Goal: Navigation & Orientation: Find specific page/section

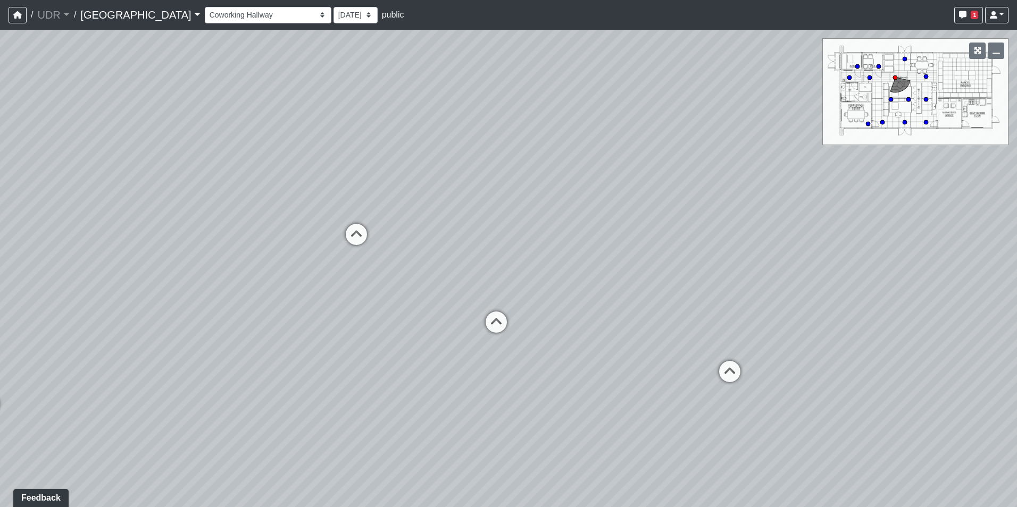
drag, startPoint x: 500, startPoint y: 296, endPoint x: 471, endPoint y: 227, distance: 74.8
click at [471, 227] on div "Loading... Island Counter Loading... Table Seating Loading... Courtyard Entry L…" at bounding box center [508, 268] width 1017 height 477
click at [736, 367] on icon at bounding box center [729, 378] width 32 height 32
click at [498, 325] on icon at bounding box center [494, 327] width 32 height 32
drag, startPoint x: 388, startPoint y: 299, endPoint x: 698, endPoint y: 305, distance: 310.1
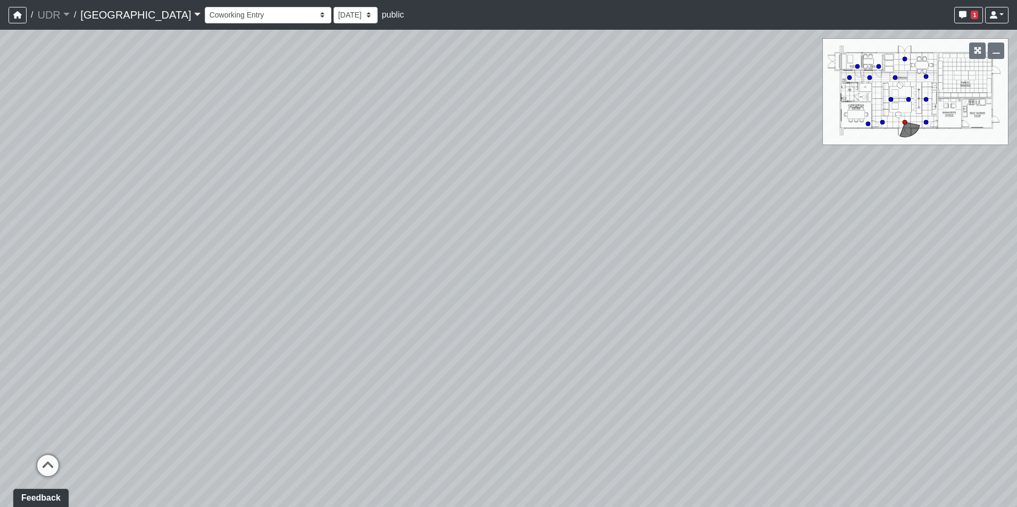
click at [702, 305] on div "Loading... Island Counter Loading... Table Seating Loading... Courtyard Entry L…" at bounding box center [508, 268] width 1017 height 477
drag, startPoint x: 385, startPoint y: 270, endPoint x: 641, endPoint y: 274, distance: 256.3
click at [641, 274] on div "Loading... Island Counter Loading... Table Seating Loading... Courtyard Entry L…" at bounding box center [508, 268] width 1017 height 477
drag, startPoint x: 470, startPoint y: 163, endPoint x: 632, endPoint y: 303, distance: 213.7
click at [632, 303] on div "Loading... Island Counter Loading... Table Seating Loading... Courtyard Entry L…" at bounding box center [508, 268] width 1017 height 477
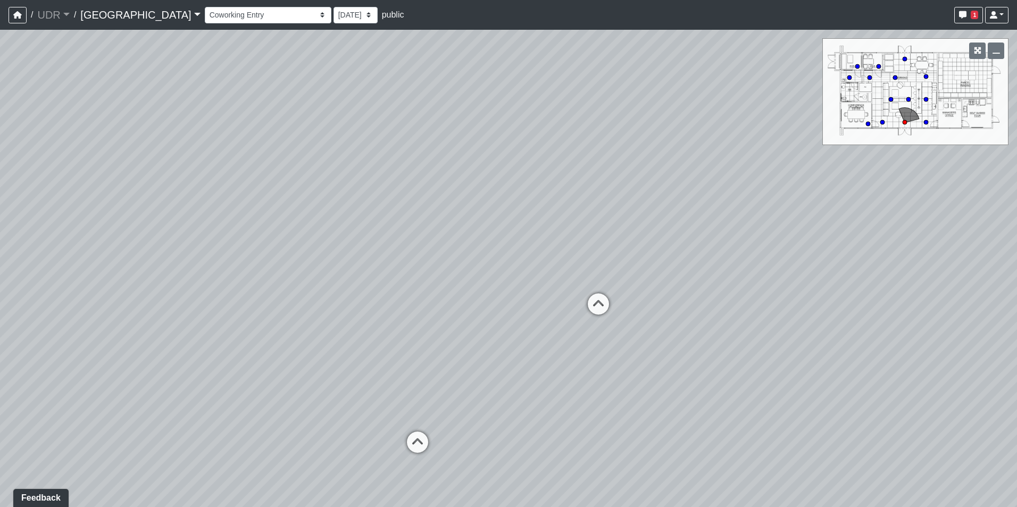
drag, startPoint x: 342, startPoint y: 272, endPoint x: 615, endPoint y: 231, distance: 276.3
click at [615, 231] on div "Loading... Island Counter Loading... Table Seating Loading... Courtyard Entry L…" at bounding box center [508, 268] width 1017 height 477
drag, startPoint x: 536, startPoint y: 169, endPoint x: 649, endPoint y: 156, distance: 113.9
click at [649, 156] on div "Loading... Island Counter Loading... Table Seating Loading... Courtyard Entry L…" at bounding box center [508, 268] width 1017 height 477
drag, startPoint x: 357, startPoint y: 273, endPoint x: 674, endPoint y: 185, distance: 329.3
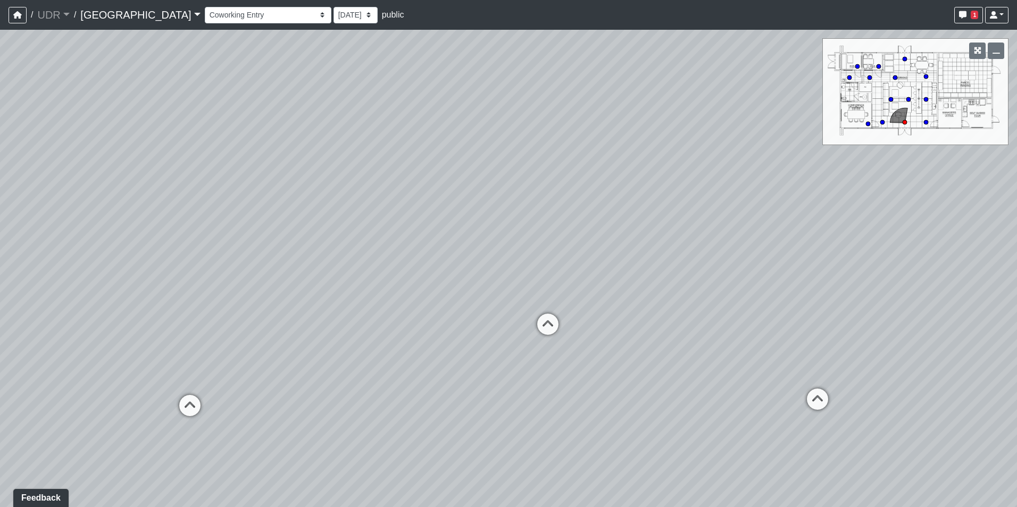
click at [674, 185] on div "Loading... Island Counter Loading... Table Seating Loading... Courtyard Entry L…" at bounding box center [508, 268] width 1017 height 477
drag, startPoint x: 538, startPoint y: 165, endPoint x: 693, endPoint y: 216, distance: 162.9
click at [693, 216] on div "Loading... Island Counter Loading... Table Seating Loading... Courtyard Entry L…" at bounding box center [508, 268] width 1017 height 477
drag, startPoint x: 389, startPoint y: 256, endPoint x: 542, endPoint y: 256, distance: 153.7
click at [542, 256] on div "Loading... Island Counter Loading... Table Seating Loading... Courtyard Entry L…" at bounding box center [508, 268] width 1017 height 477
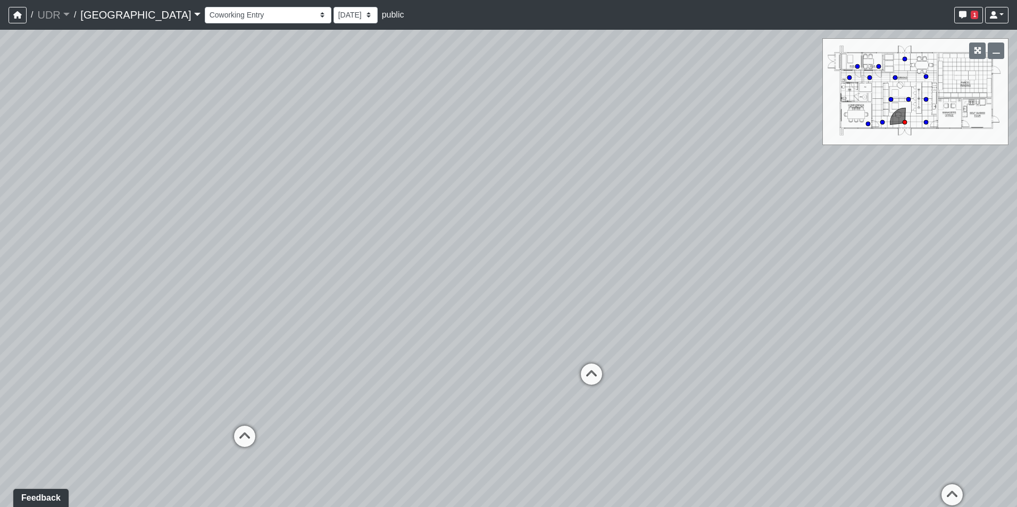
drag, startPoint x: 692, startPoint y: 249, endPoint x: 355, endPoint y: 244, distance: 337.7
click at [355, 244] on div "Loading... Island Counter Loading... Table Seating Loading... Courtyard Entry L…" at bounding box center [508, 268] width 1017 height 477
click at [785, 425] on div "Island Counter" at bounding box center [809, 424] width 66 height 21
click at [652, 333] on icon at bounding box center [649, 338] width 32 height 32
drag, startPoint x: 445, startPoint y: 320, endPoint x: 753, endPoint y: 242, distance: 318.0
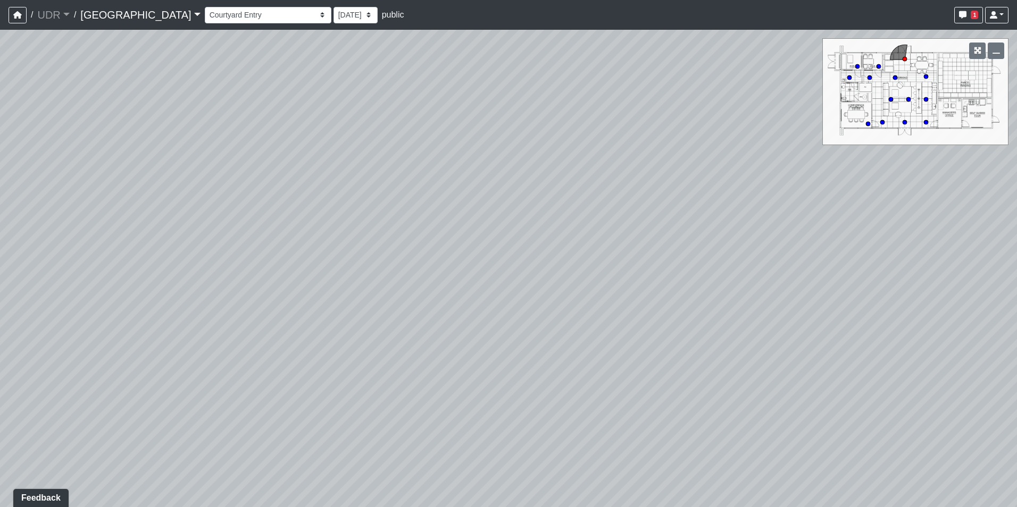
click at [757, 242] on div "Loading... Island Counter Loading... Table Seating Loading... Courtyard Entry L…" at bounding box center [508, 268] width 1017 height 477
drag, startPoint x: 392, startPoint y: 175, endPoint x: 622, endPoint y: 220, distance: 234.0
click at [622, 220] on div "Loading... Island Counter Loading... Table Seating Loading... Courtyard Entry L…" at bounding box center [508, 268] width 1017 height 477
drag, startPoint x: 410, startPoint y: 187, endPoint x: 507, endPoint y: 175, distance: 97.0
click at [507, 175] on div "Loading... Island Counter Loading... Table Seating Loading... Courtyard Entry L…" at bounding box center [508, 268] width 1017 height 477
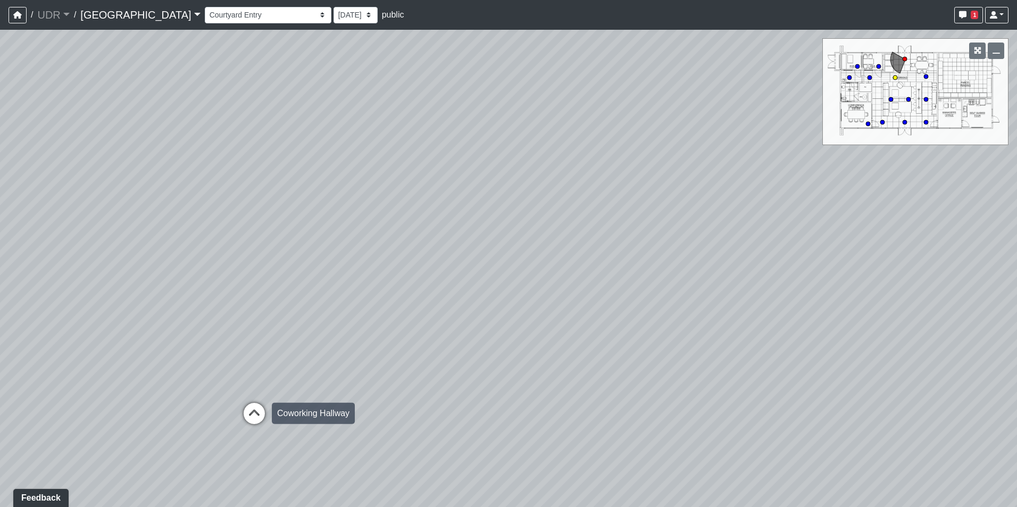
click at [266, 411] on icon at bounding box center [254, 419] width 32 height 32
click at [583, 357] on div "Loading... Island Counter Loading... Table Seating Loading... Courtyard Entry L…" at bounding box center [508, 268] width 1017 height 477
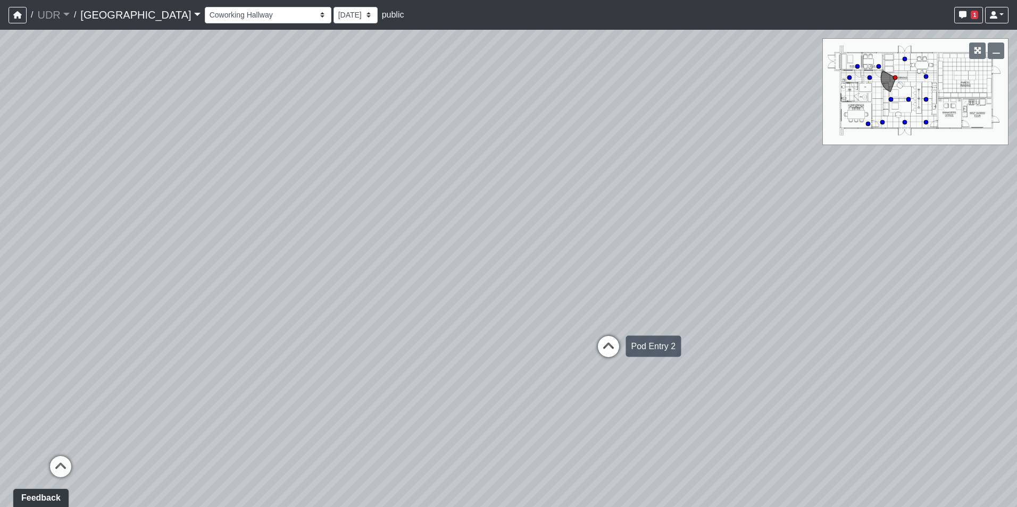
click at [606, 349] on icon at bounding box center [608, 352] width 32 height 32
click at [601, 370] on icon at bounding box center [607, 383] width 32 height 32
drag, startPoint x: 739, startPoint y: 334, endPoint x: 364, endPoint y: 316, distance: 374.8
click at [358, 316] on div "Loading... Island Counter Loading... Table Seating Loading... Courtyard Entry L…" at bounding box center [508, 268] width 1017 height 477
drag, startPoint x: 708, startPoint y: 272, endPoint x: 228, endPoint y: 315, distance: 482.0
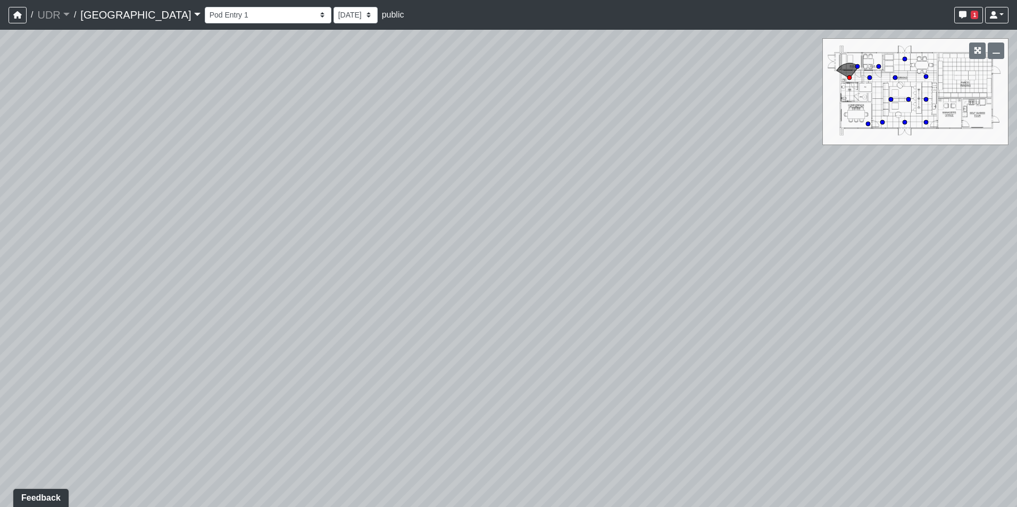
click at [228, 315] on div "Loading... Island Counter Loading... Table Seating Loading... Courtyard Entry L…" at bounding box center [508, 268] width 1017 height 477
drag, startPoint x: 445, startPoint y: 283, endPoint x: 185, endPoint y: 283, distance: 260.0
click at [185, 283] on div "Loading... Island Counter Loading... Table Seating Loading... Courtyard Entry L…" at bounding box center [508, 268] width 1017 height 477
drag, startPoint x: 665, startPoint y: 279, endPoint x: 405, endPoint y: 272, distance: 260.1
click at [405, 272] on div "Loading... Island Counter Loading... Table Seating Loading... Courtyard Entry L…" at bounding box center [508, 268] width 1017 height 477
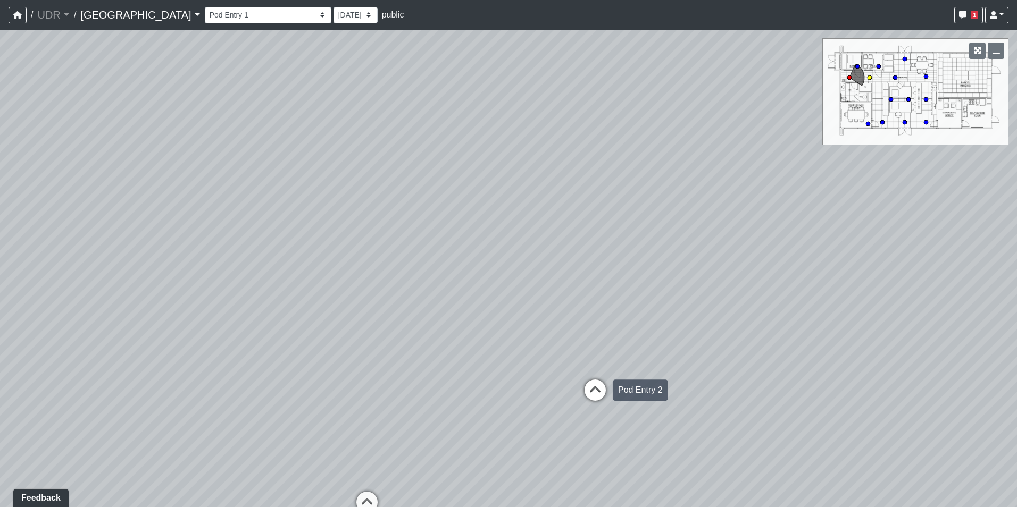
click at [604, 382] on icon at bounding box center [595, 396] width 32 height 32
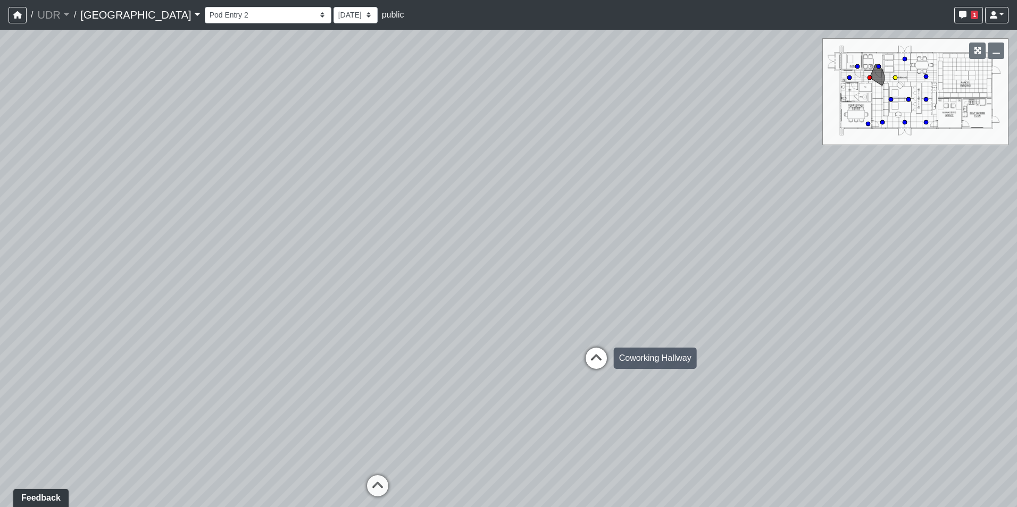
click at [596, 361] on icon at bounding box center [596, 364] width 32 height 32
drag, startPoint x: 743, startPoint y: 308, endPoint x: 393, endPoint y: 315, distance: 349.9
click at [393, 315] on div "Loading... Island Counter Loading... Table Seating Loading... Courtyard Entry L…" at bounding box center [508, 268] width 1017 height 477
drag, startPoint x: 688, startPoint y: 184, endPoint x: 474, endPoint y: 267, distance: 230.0
click at [474, 267] on div "Loading... Island Counter Loading... Table Seating Loading... Courtyard Entry L…" at bounding box center [508, 268] width 1017 height 477
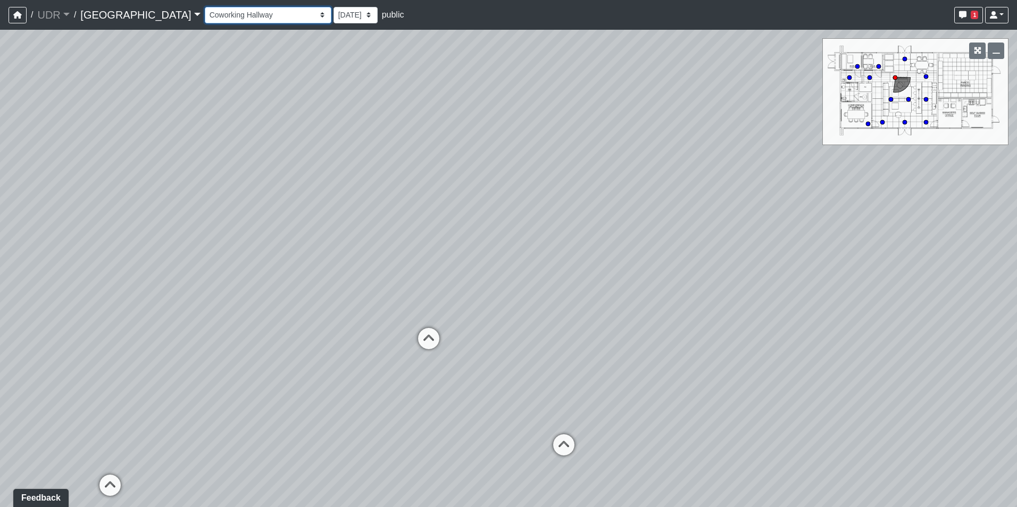
click at [205, 12] on select "Entry 1 Entry 2 Entry 3 Fireplace Seating 1 Fireplace Seating 2 Island Counter …" at bounding box center [268, 15] width 127 height 16
select select "cVS782EKL8prUrcPF7rBkR"
click at [205, 7] on select "Entry 1 Entry 2 Entry 3 Fireplace Seating 1 Fireplace Seating 2 Island Counter …" at bounding box center [268, 15] width 127 height 16
select select "vatnoGLSfPsRhLYR7PHyvD"
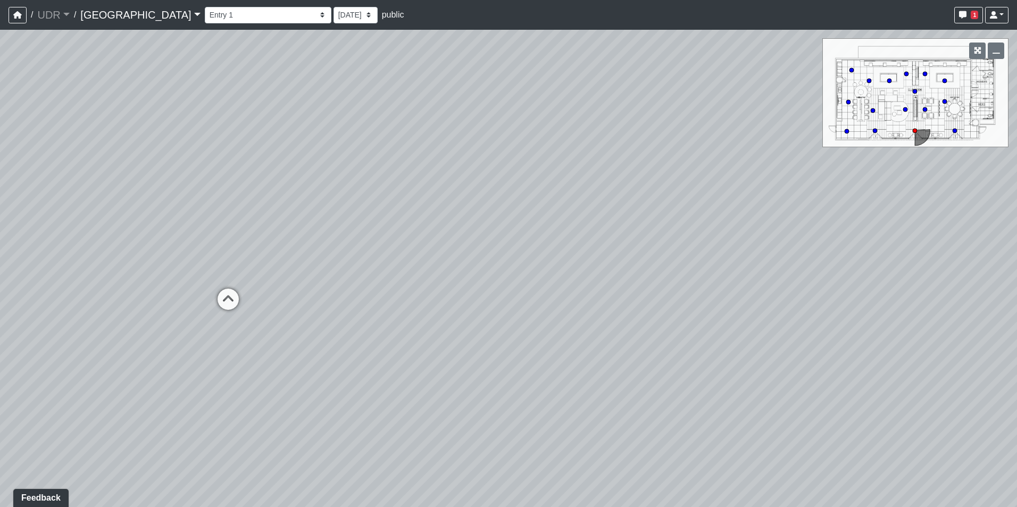
drag, startPoint x: 700, startPoint y: 190, endPoint x: 773, endPoint y: 185, distance: 73.6
click at [795, 172] on div "Loading... Island Counter Loading... Table Seating Loading... Courtyard Entry L…" at bounding box center [508, 268] width 1017 height 477
drag, startPoint x: 265, startPoint y: 216, endPoint x: 608, endPoint y: 238, distance: 343.1
click at [608, 238] on div "Loading... Island Counter Loading... Table Seating Loading... Courtyard Entry L…" at bounding box center [508, 268] width 1017 height 477
drag, startPoint x: 273, startPoint y: 121, endPoint x: 638, endPoint y: 202, distance: 373.6
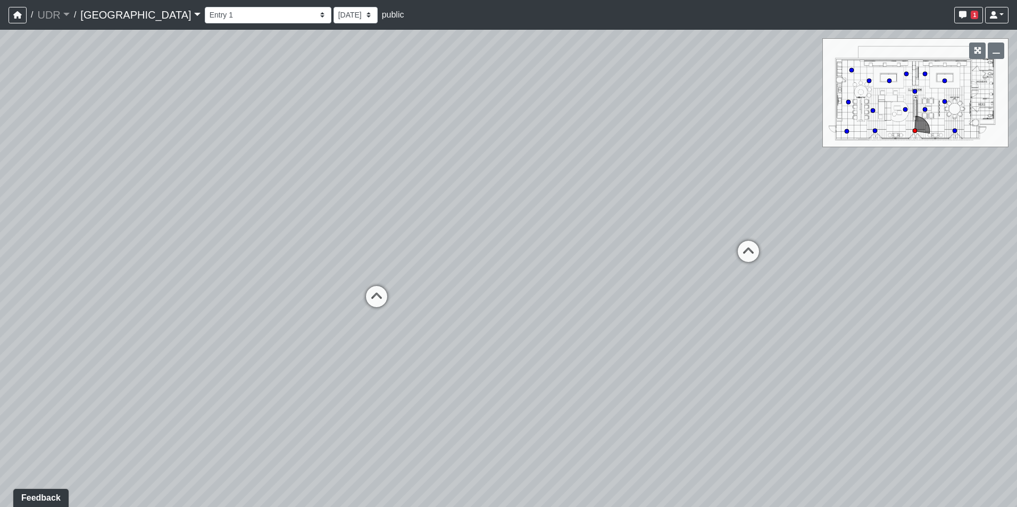
click at [638, 202] on div "Loading... Island Counter Loading... Table Seating Loading... Courtyard Entry L…" at bounding box center [508, 268] width 1017 height 477
drag, startPoint x: 314, startPoint y: 189, endPoint x: 617, endPoint y: 158, distance: 304.6
click at [617, 158] on div "Loading... Island Counter Loading... Table Seating Loading... Courtyard Entry L…" at bounding box center [508, 268] width 1017 height 477
click at [283, 284] on icon at bounding box center [273, 286] width 32 height 32
select select "oN3kUeZKSJCuV7vsqVojLi"
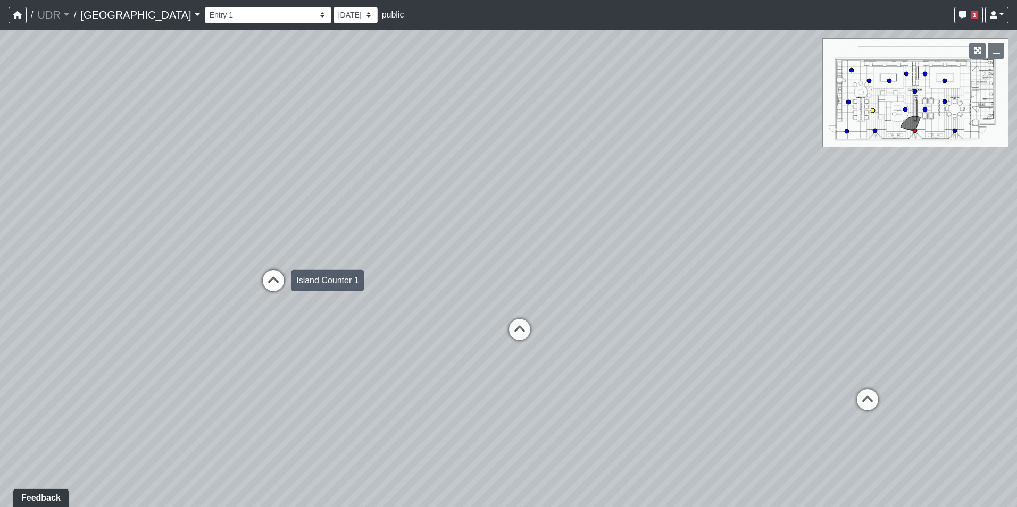
select select "vatnoGLSfPsRhLYR7PHyvD"
drag, startPoint x: 491, startPoint y: 237, endPoint x: 287, endPoint y: 278, distance: 207.7
click at [287, 278] on div "Loading... Island Counter Loading... Table Seating Loading... Courtyard Entry L…" at bounding box center [508, 268] width 1017 height 477
drag, startPoint x: 453, startPoint y: 243, endPoint x: 203, endPoint y: 243, distance: 250.4
click at [203, 243] on div "Loading... Island Counter Loading... Table Seating Loading... Courtyard Entry L…" at bounding box center [508, 268] width 1017 height 477
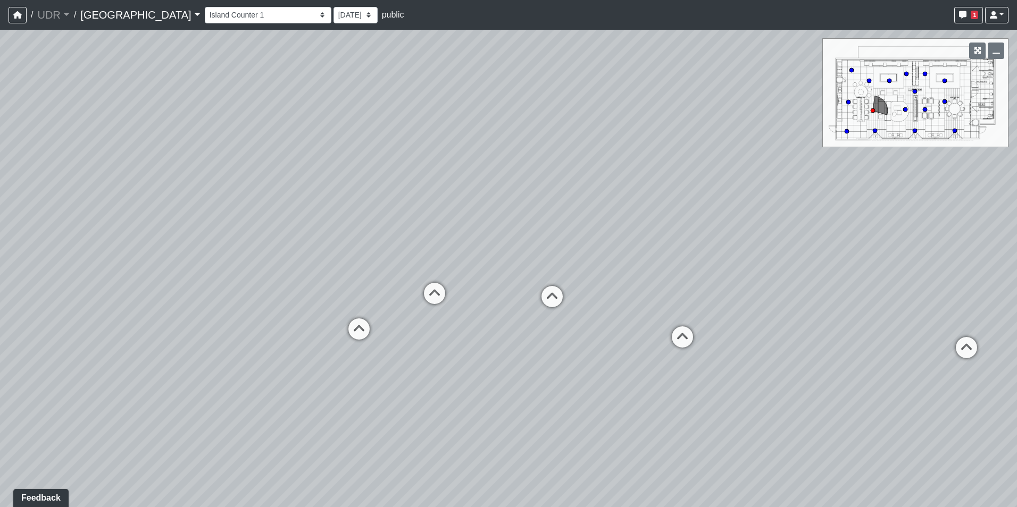
drag, startPoint x: 286, startPoint y: 210, endPoint x: 146, endPoint y: 212, distance: 139.3
click at [146, 212] on div "Loading... Island Counter Loading... Table Seating Loading... Courtyard Entry L…" at bounding box center [508, 268] width 1017 height 477
click at [965, 10] on button "1" at bounding box center [968, 15] width 29 height 16
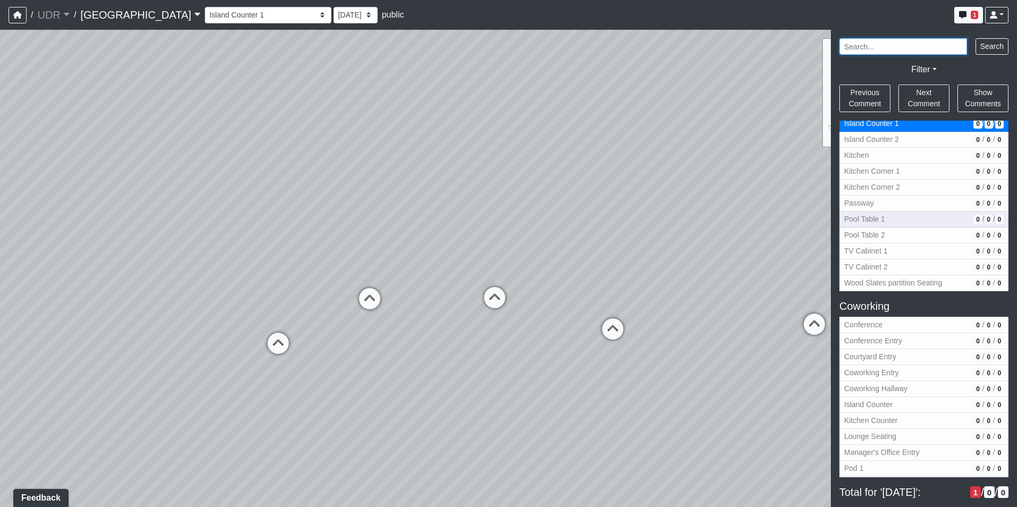
scroll to position [174, 0]
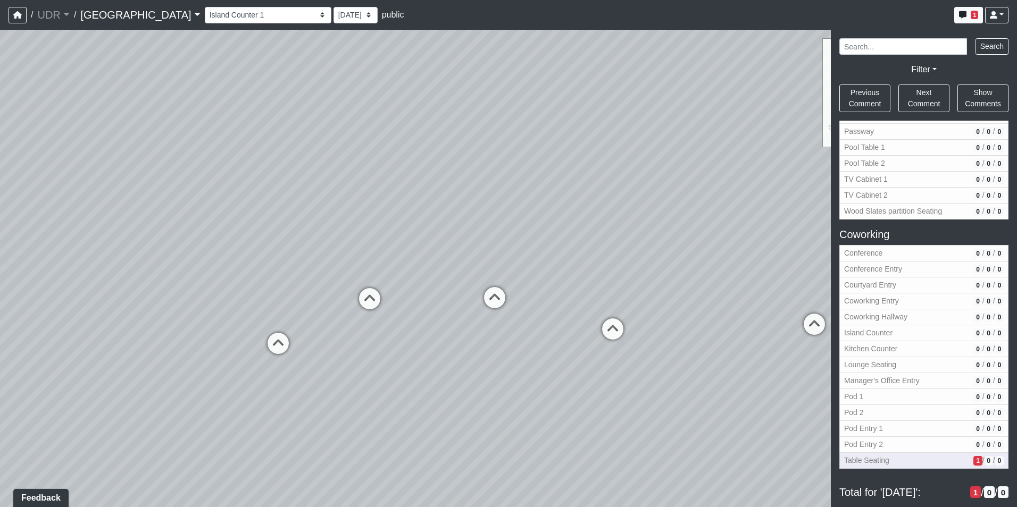
click at [915, 459] on span "Table Seating" at bounding box center [906, 460] width 125 height 11
select select "dwgp7XbYp5rJqPsa8zE5UF"
select select "jWthMQkF22WvyVKcNZK3sA"
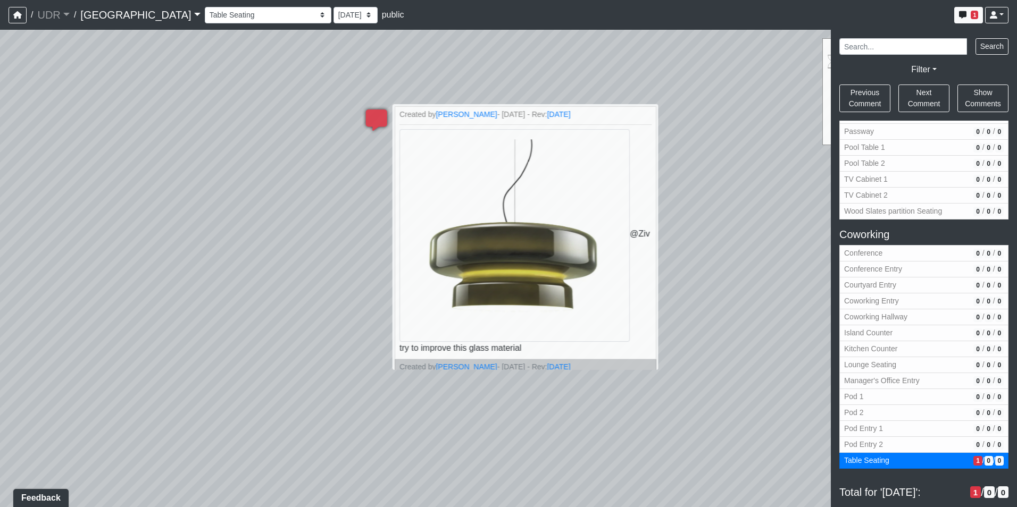
drag, startPoint x: 687, startPoint y: 199, endPoint x: 799, endPoint y: 155, distance: 120.6
click at [799, 155] on div "Loading... Island Counter Loading... Table Seating Loading... Courtyard Entry L…" at bounding box center [508, 268] width 1017 height 477
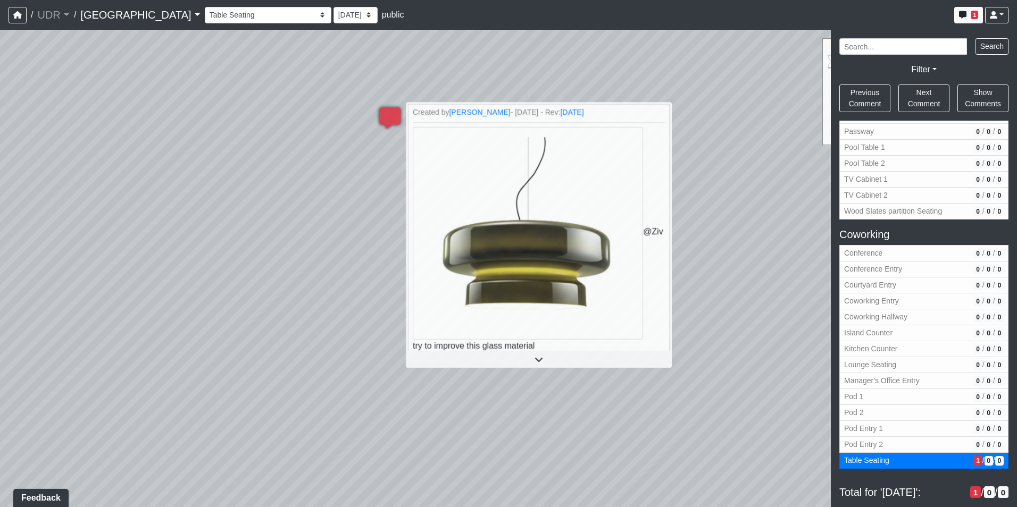
click at [722, 210] on div "Loading... Island Counter Loading... Table Seating Loading... Courtyard Entry L…" at bounding box center [508, 268] width 1017 height 477
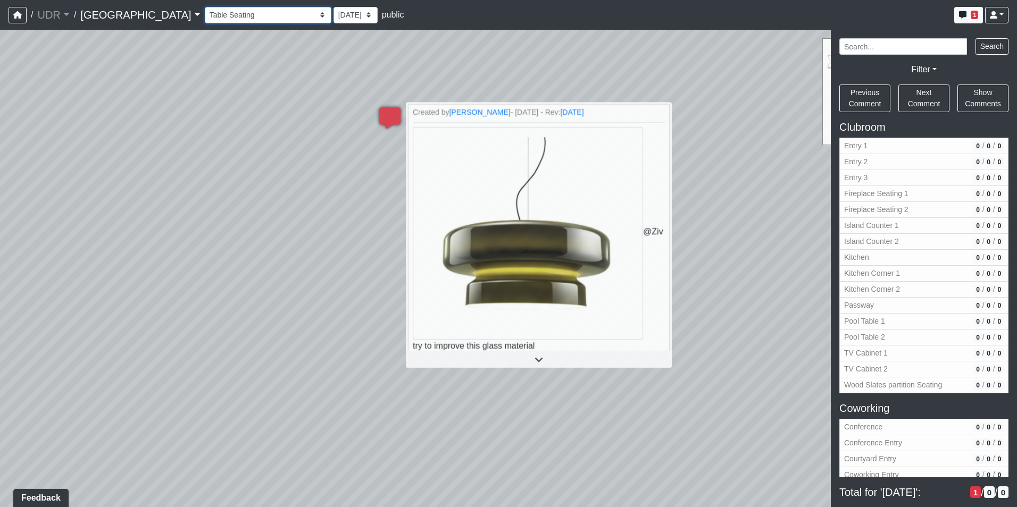
click at [207, 18] on select "Entry 1 Entry 2 Entry 3 Fireplace Seating 1 Fireplace Seating 2 Island Counter …" at bounding box center [268, 15] width 127 height 16
select select "cVS782EKL8prUrcPF7rBkR"
click at [205, 7] on select "Entry 1 Entry 2 Entry 3 Fireplace Seating 1 Fireplace Seating 2 Island Counter …" at bounding box center [268, 15] width 127 height 16
select select "vatnoGLSfPsRhLYR7PHyvD"
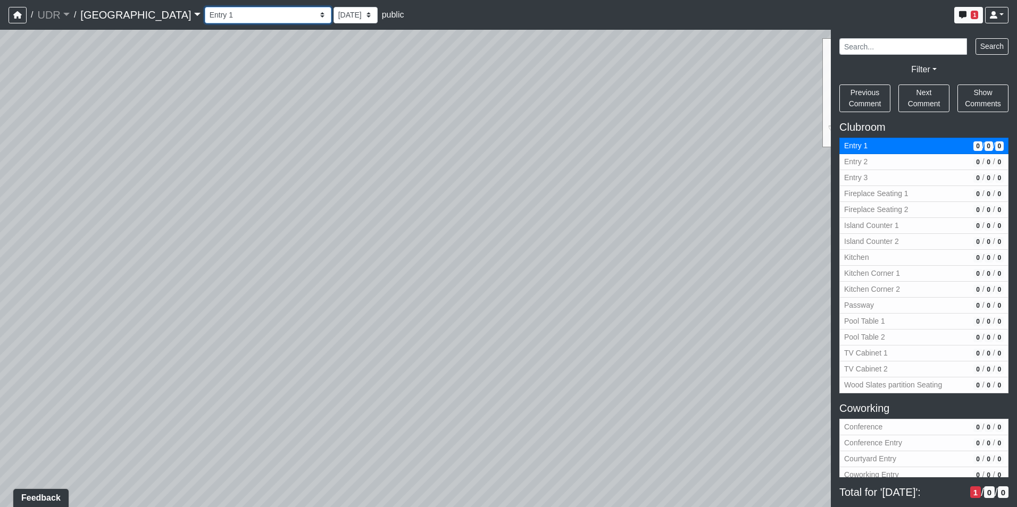
click at [205, 16] on select "Entry 1 Entry 2 Entry 3 Fireplace Seating 1 Fireplace Seating 2 Island Counter …" at bounding box center [268, 15] width 127 height 16
click at [205, 7] on select "Entry 1 Entry 2 Entry 3 Fireplace Seating 1 Fireplace Seating 2 Island Counter …" at bounding box center [268, 15] width 127 height 16
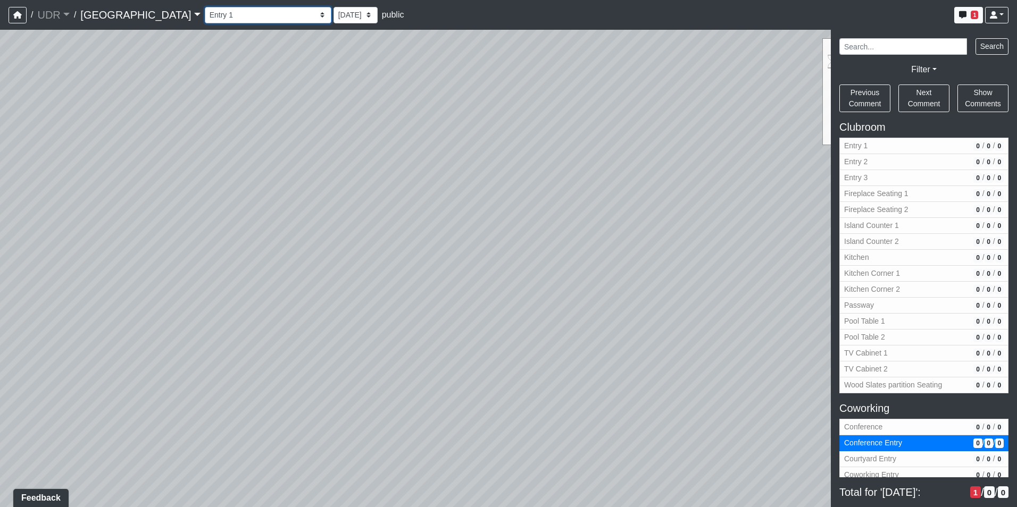
select select "qwkKcDV3HatHVJRvwbSyxZ"
select select "jWthMQkF22WvyVKcNZK3sA"
drag, startPoint x: 622, startPoint y: 262, endPoint x: 208, endPoint y: 221, distance: 415.6
click at [227, 221] on div "Loading... Island Counter Loading... Table Seating Loading... Courtyard Entry L…" at bounding box center [508, 268] width 1017 height 477
drag, startPoint x: 421, startPoint y: 254, endPoint x: 198, endPoint y: 236, distance: 223.6
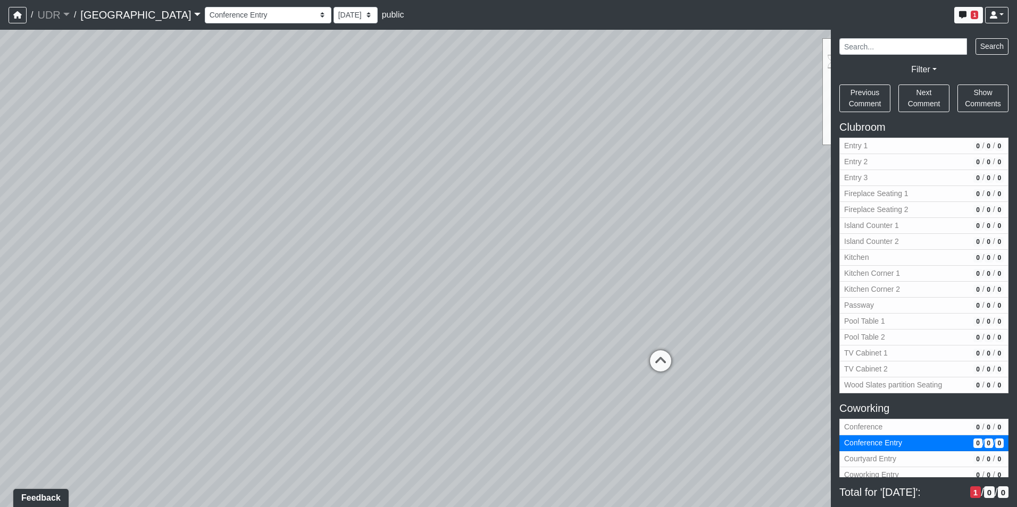
click at [198, 236] on div "Loading... Island Counter Loading... Table Seating Loading... Courtyard Entry L…" at bounding box center [508, 268] width 1017 height 477
drag, startPoint x: 659, startPoint y: 266, endPoint x: 403, endPoint y: 311, distance: 260.6
click at [403, 311] on div "Loading... Island Counter Loading... Table Seating Loading... Courtyard Entry L…" at bounding box center [508, 268] width 1017 height 477
drag, startPoint x: 675, startPoint y: 147, endPoint x: 516, endPoint y: 166, distance: 159.5
click at [516, 166] on div "Loading... Island Counter Loading... Table Seating Loading... Courtyard Entry L…" at bounding box center [508, 268] width 1017 height 477
